Goal: Navigation & Orientation: Find specific page/section

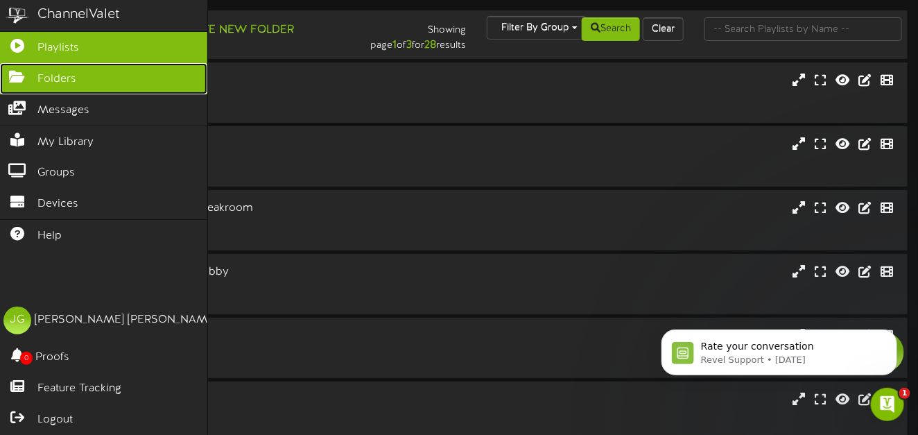
click at [17, 78] on icon at bounding box center [17, 75] width 35 height 10
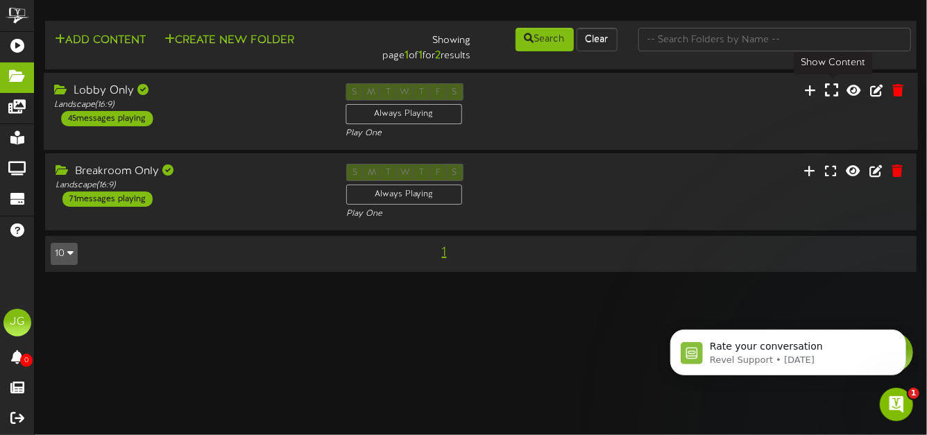
click at [829, 89] on icon at bounding box center [831, 89] width 13 height 15
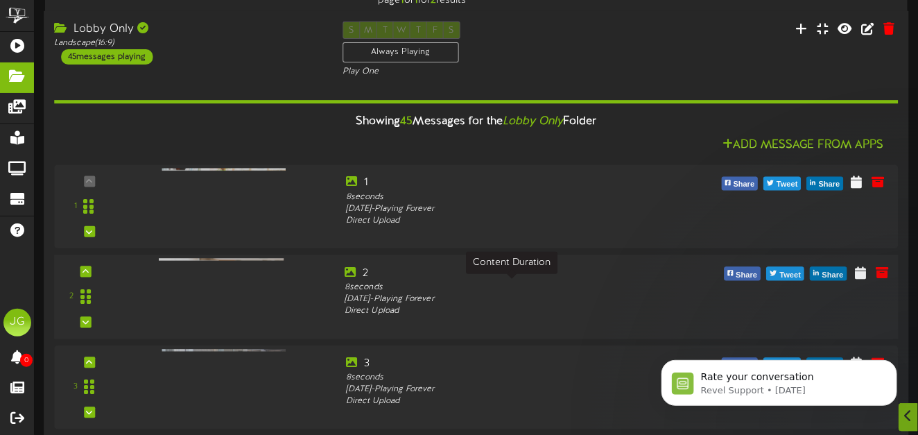
scroll to position [111, 0]
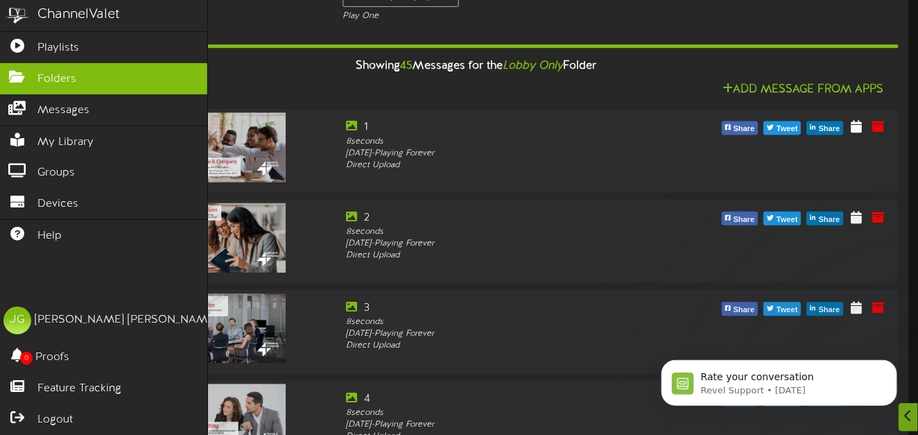
click at [257, 81] on div "Showing 45 Messages for the Lobby Only Folder" at bounding box center [477, 66] width 866 height 30
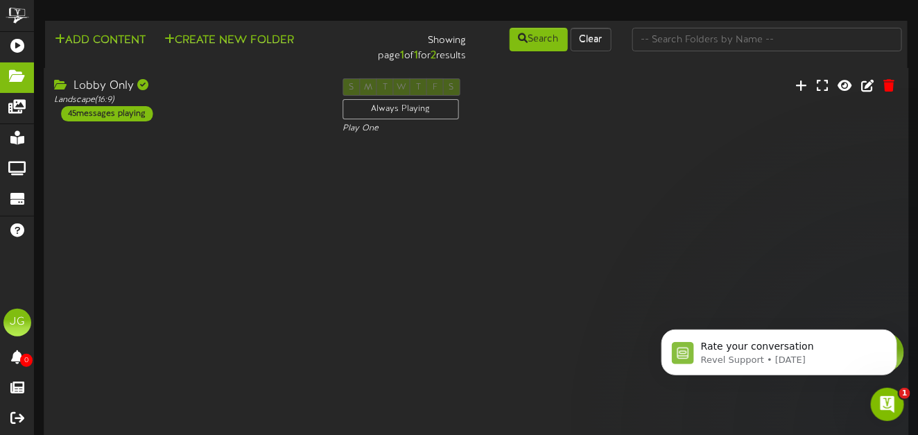
scroll to position [0, 0]
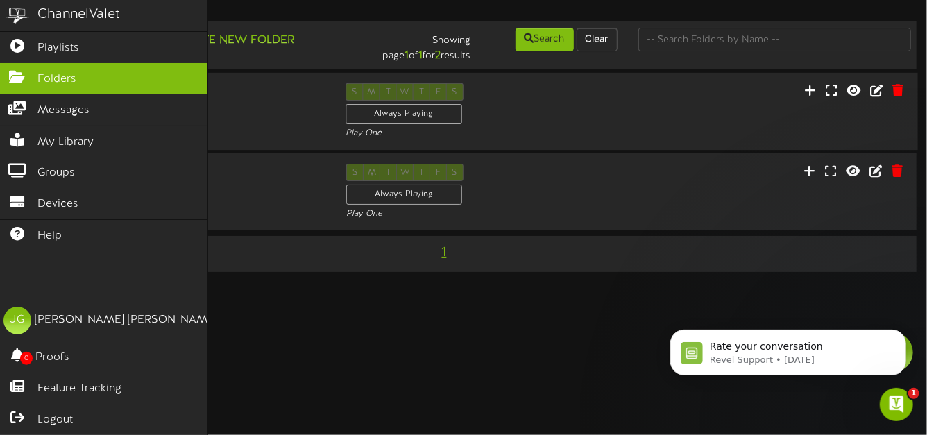
click at [425, 286] on html "ChannelValet Playlists Folders Messages My Library Groups Devices Help JG [PERS…" at bounding box center [463, 143] width 927 height 286
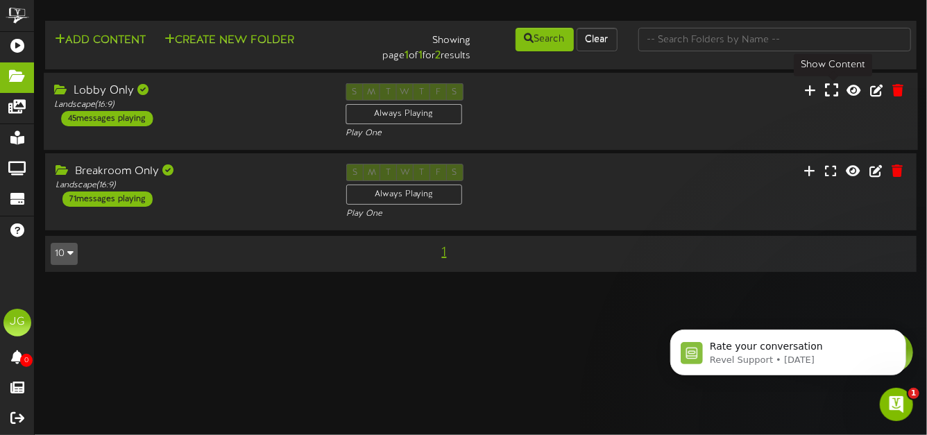
click at [827, 85] on icon at bounding box center [831, 89] width 13 height 15
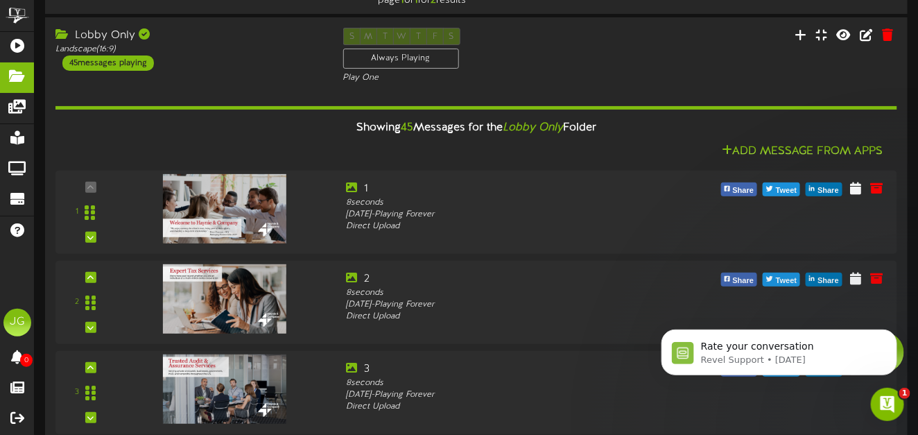
scroll to position [111, 0]
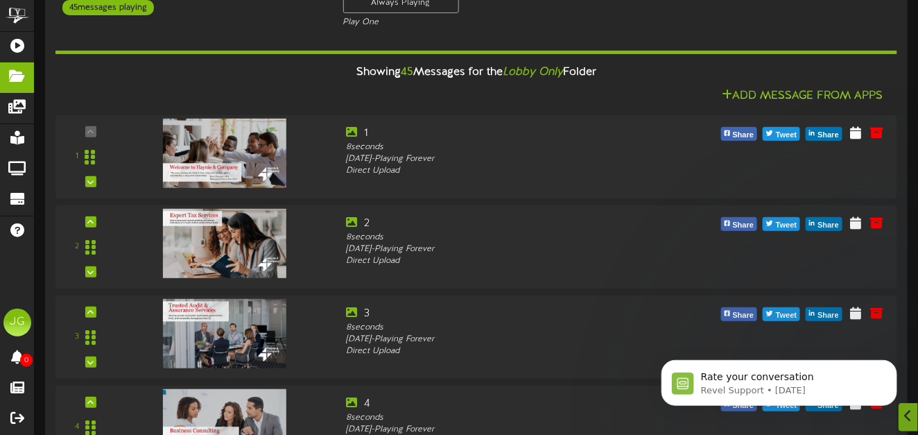
click at [164, 69] on div "Showing 45 Messages for the Lobby Only Folder" at bounding box center [476, 73] width 863 height 30
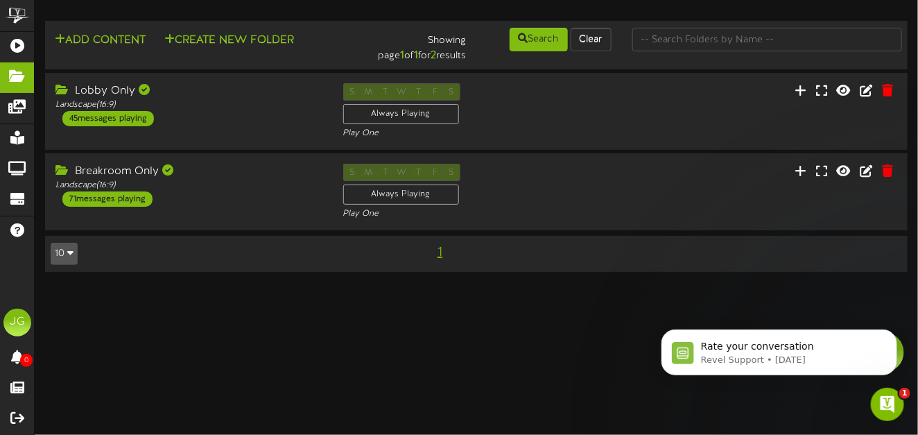
scroll to position [0, 0]
click at [832, 90] on icon at bounding box center [829, 89] width 13 height 15
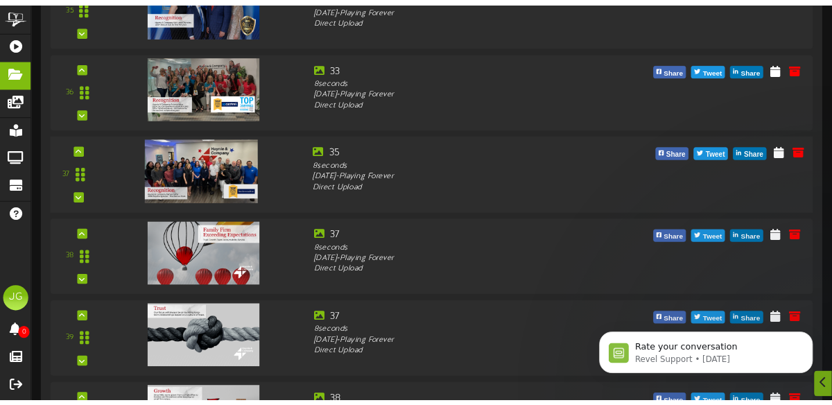
scroll to position [3330, 0]
